Goal: Navigation & Orientation: Understand site structure

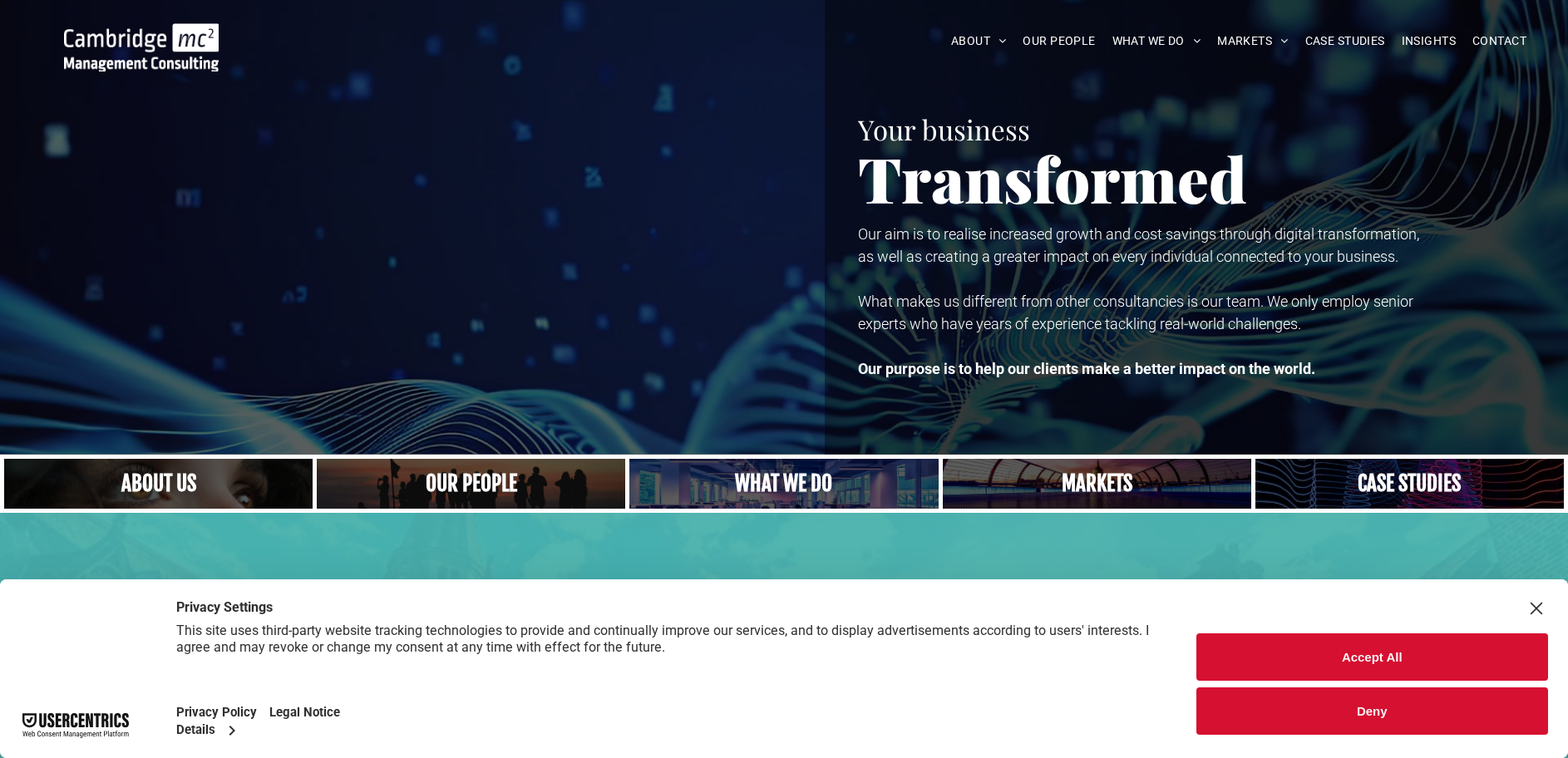
click at [722, 302] on div at bounding box center [417, 227] width 768 height 455
click at [1407, 659] on button "Accept All" at bounding box center [1373, 657] width 353 height 48
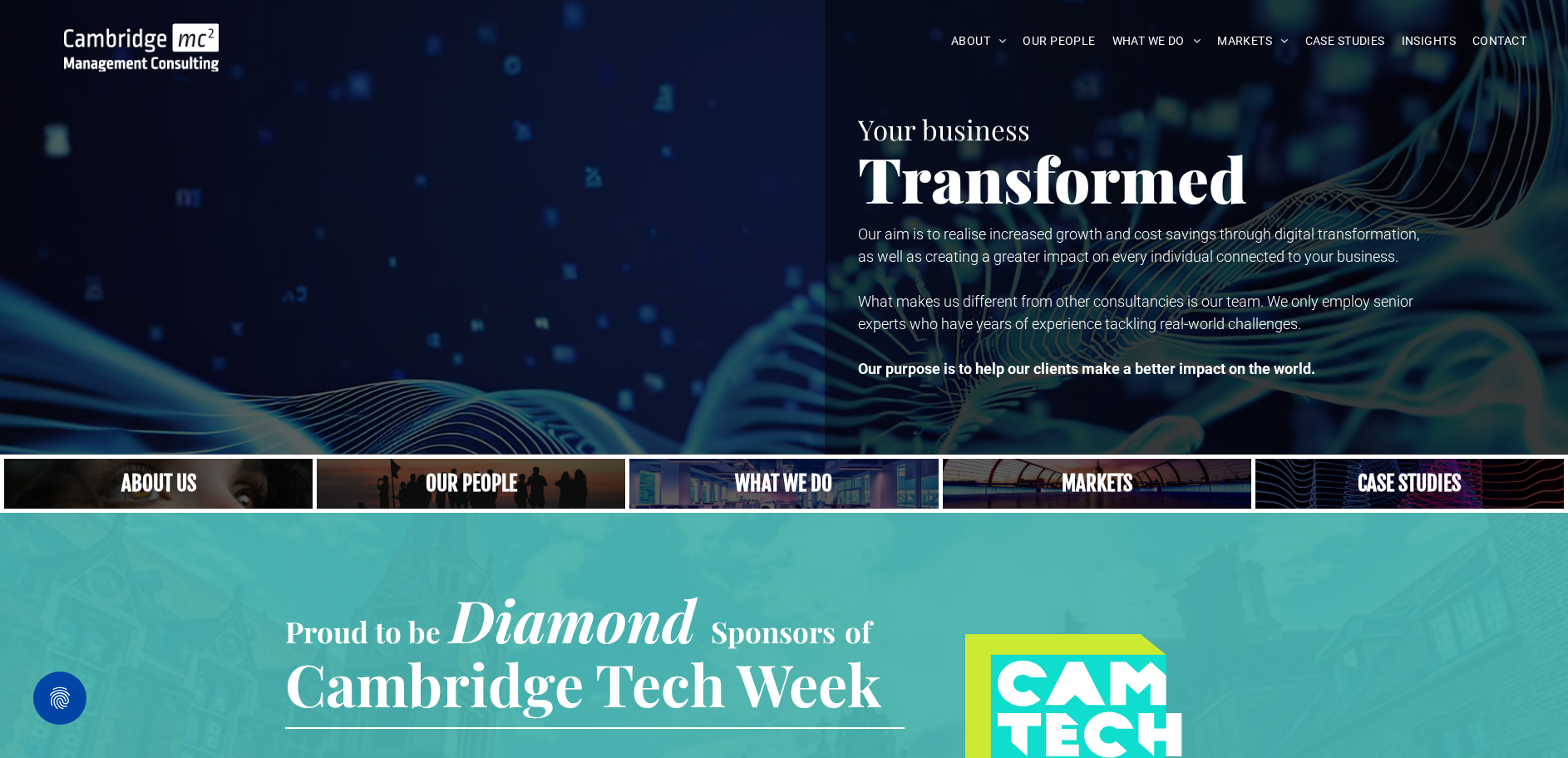
click at [946, 259] on span "Our aim is to realise increased growth and cost savings through digital transfo…" at bounding box center [1138, 245] width 562 height 40
click at [1410, 118] on h1 "Your business" at bounding box center [1205, 129] width 693 height 30
